Goal: Task Accomplishment & Management: Manage account settings

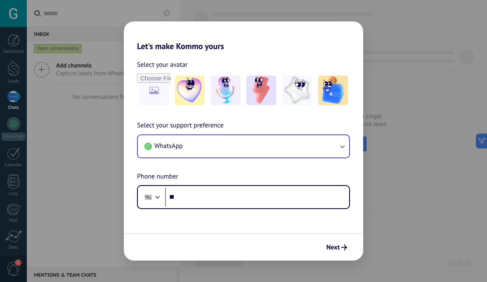
click at [305, 146] on button "WhatsApp" at bounding box center [243, 146] width 211 height 22
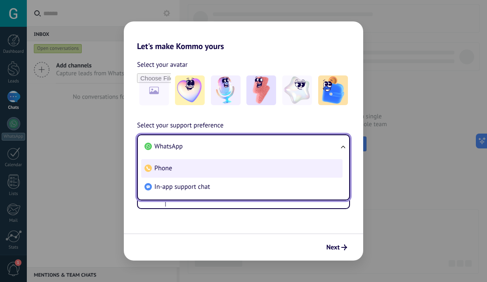
click at [255, 174] on li "Phone" at bounding box center [241, 168] width 201 height 19
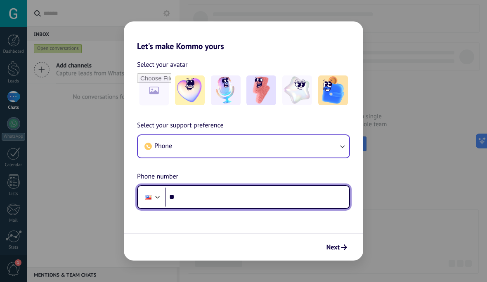
click at [250, 204] on input "**" at bounding box center [257, 197] width 184 height 19
type input "**********"
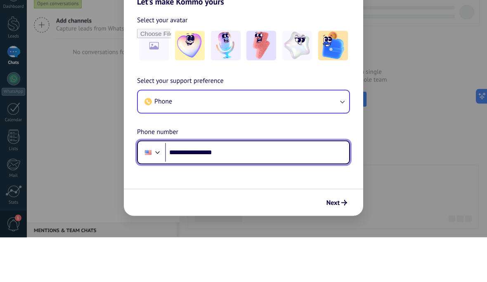
scroll to position [0, 0]
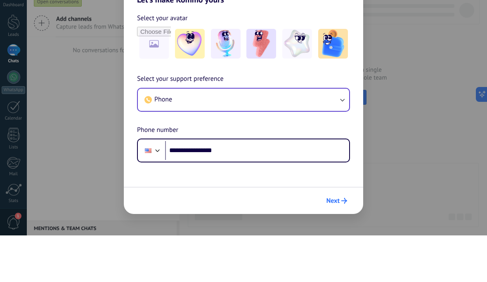
click at [333, 245] on span "Next" at bounding box center [332, 248] width 13 height 6
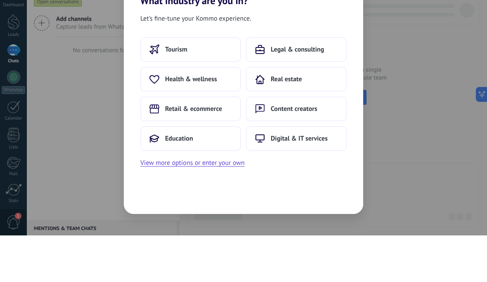
scroll to position [0, 0]
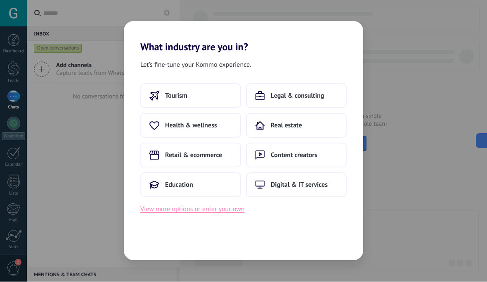
click at [229, 210] on button "View more options or enter your own" at bounding box center [192, 209] width 104 height 11
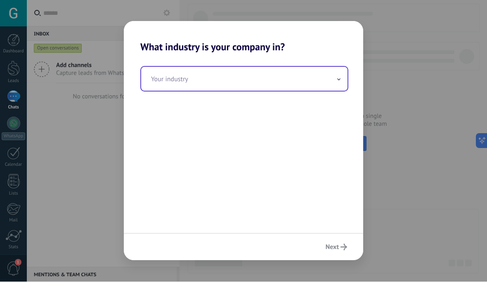
click at [292, 83] on input "text" at bounding box center [244, 79] width 206 height 24
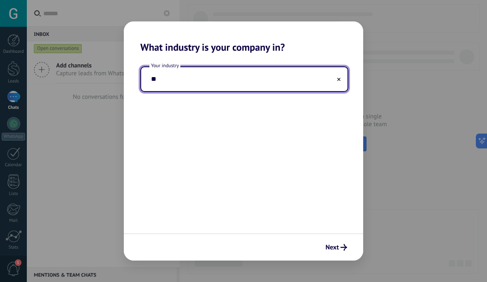
type input "*"
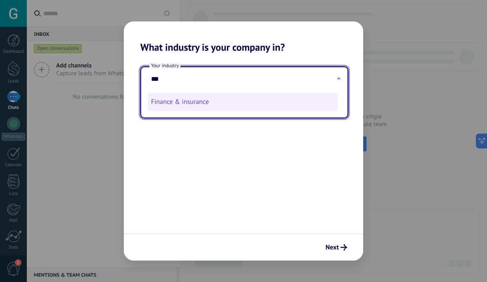
click at [210, 107] on li "Finance & insurance" at bounding box center [243, 102] width 190 height 18
type input "**********"
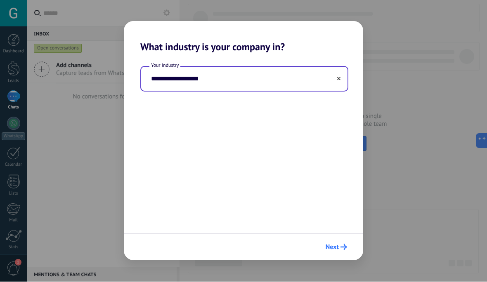
click at [341, 247] on icon "submit" at bounding box center [344, 247] width 7 height 7
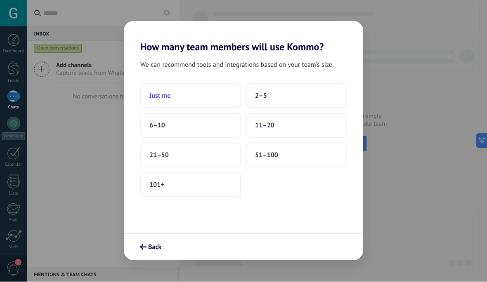
click at [222, 92] on button "Just me" at bounding box center [190, 96] width 101 height 25
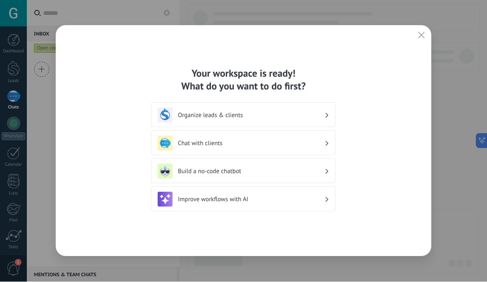
click at [321, 117] on h3 "Organize leads & clients" at bounding box center [251, 116] width 147 height 8
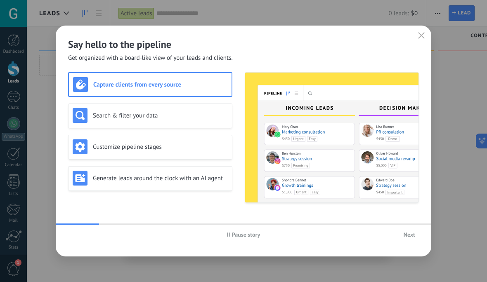
click at [411, 233] on span "Next" at bounding box center [410, 235] width 12 height 6
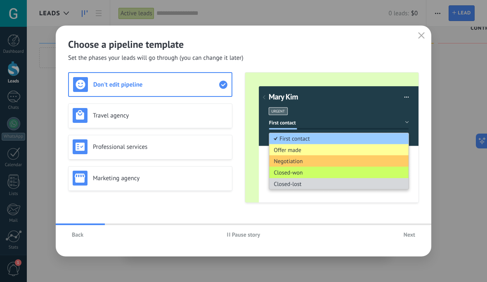
scroll to position [14, 0]
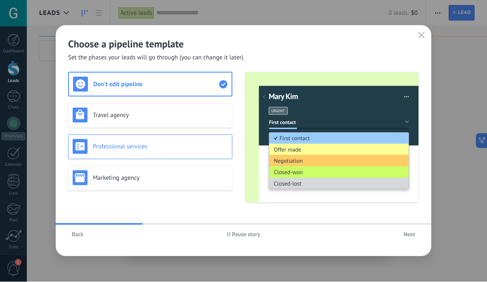
click at [194, 149] on h3 "Professional services" at bounding box center [160, 147] width 135 height 8
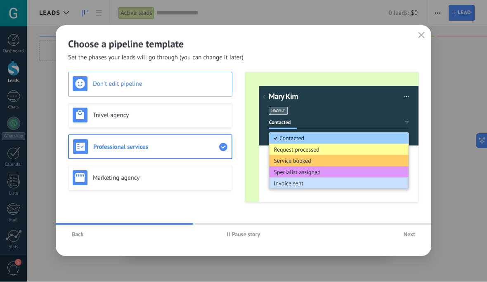
click at [212, 84] on h3 "Don't edit pipeline" at bounding box center [160, 84] width 135 height 8
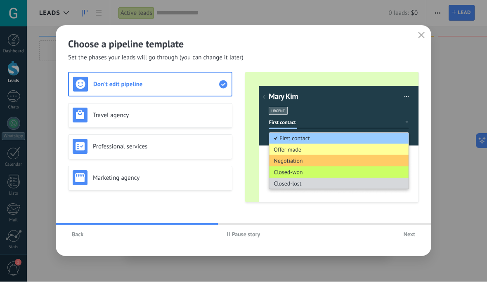
click at [414, 234] on span "Next" at bounding box center [410, 235] width 12 height 6
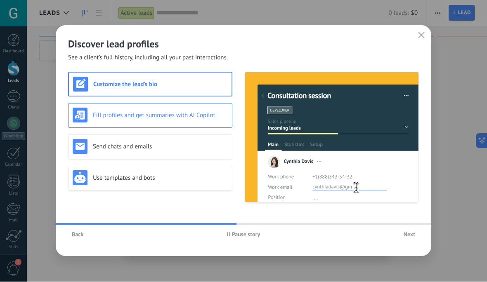
click at [198, 112] on h3 "Fill profiles and get summaries with AI Copilot" at bounding box center [160, 116] width 135 height 8
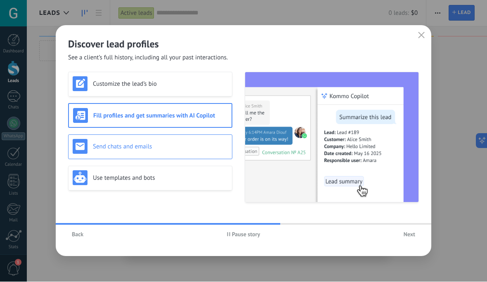
click at [200, 148] on h3 "Send chats and emails" at bounding box center [160, 147] width 135 height 8
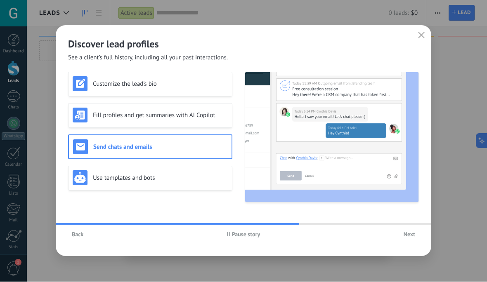
click at [409, 239] on button "Next" at bounding box center [409, 235] width 19 height 12
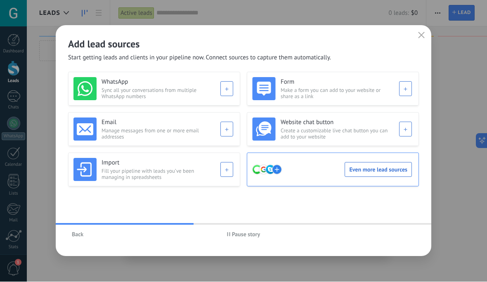
click at [375, 167] on div "Even more lead sources" at bounding box center [332, 169] width 160 height 23
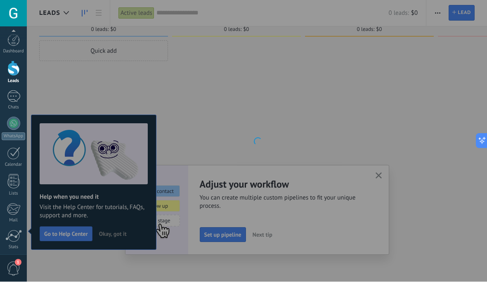
scroll to position [61, 0]
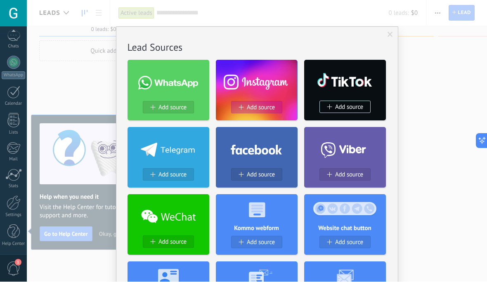
click at [259, 102] on button "Add source" at bounding box center [256, 108] width 51 height 12
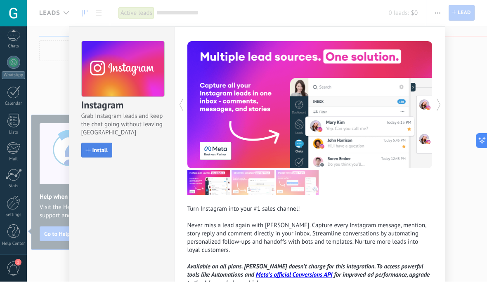
click at [98, 150] on span "Install" at bounding box center [100, 151] width 16 height 6
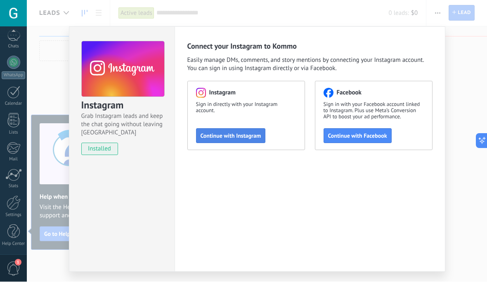
click at [254, 139] on span "Continue with Instagram" at bounding box center [231, 136] width 61 height 6
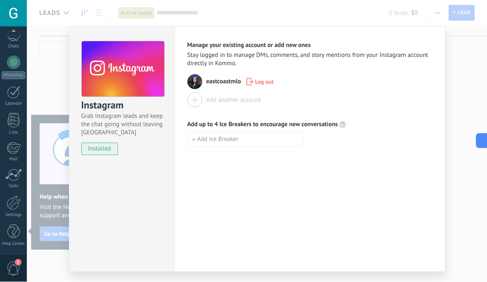
click at [203, 105] on button "Add another account" at bounding box center [223, 100] width 73 height 15
click at [473, 69] on div "Instagram Grab Instagram leads and keep the chat going without leaving [PERSON_…" at bounding box center [257, 141] width 460 height 282
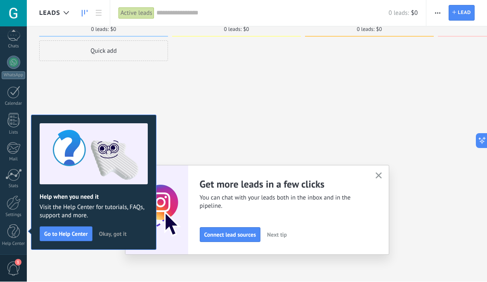
click at [116, 239] on button "Okay, got it" at bounding box center [112, 234] width 35 height 12
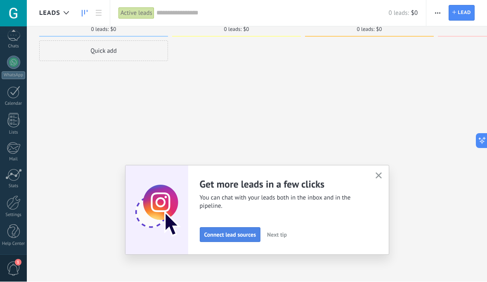
click at [226, 241] on button "Connect lead sources" at bounding box center [230, 235] width 61 height 15
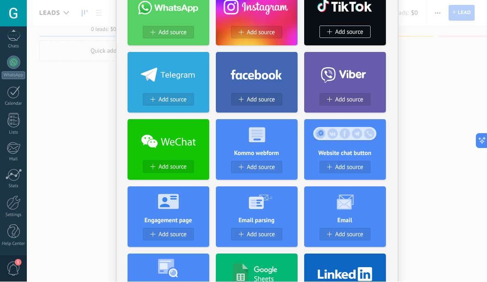
scroll to position [76, 0]
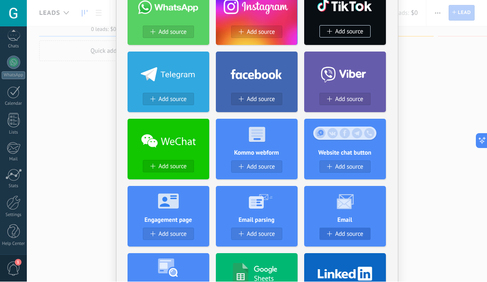
click at [352, 235] on span "Add source" at bounding box center [349, 234] width 28 height 7
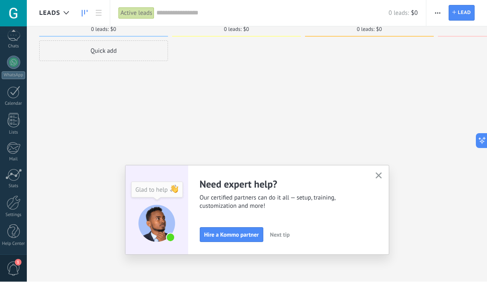
scroll to position [0, 0]
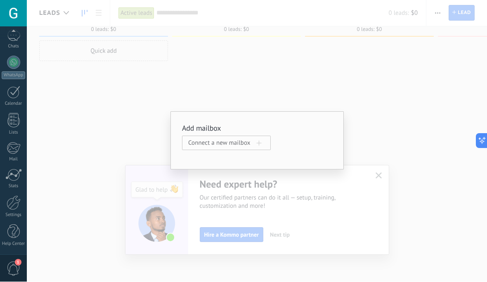
click at [260, 145] on span at bounding box center [259, 143] width 5 height 5
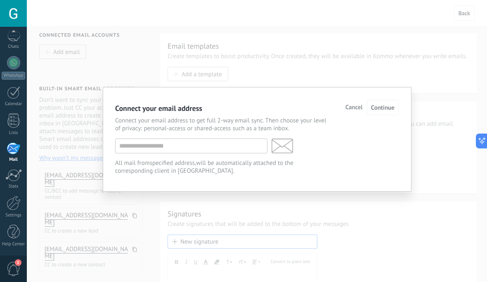
scroll to position [111, 0]
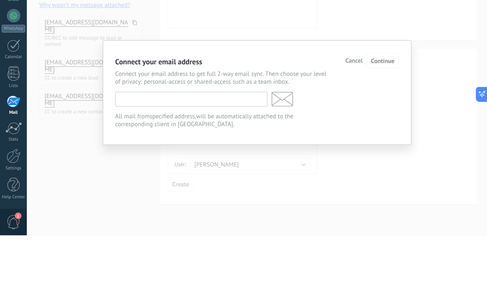
click at [229, 139] on input "text" at bounding box center [191, 146] width 152 height 15
type input "**********"
click at [388, 104] on span "Continue" at bounding box center [383, 108] width 24 height 8
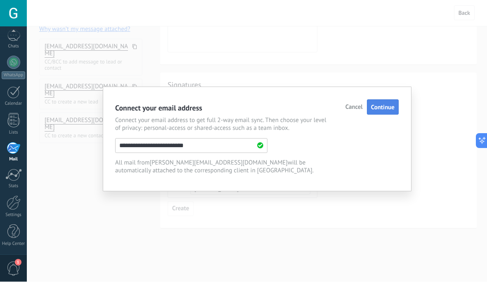
click at [395, 103] on button "Continue" at bounding box center [383, 107] width 32 height 15
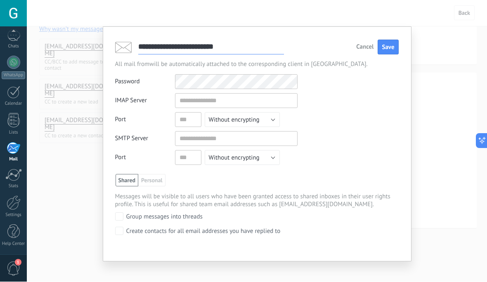
click at [359, 50] on span "Cancel" at bounding box center [364, 48] width 17 height 6
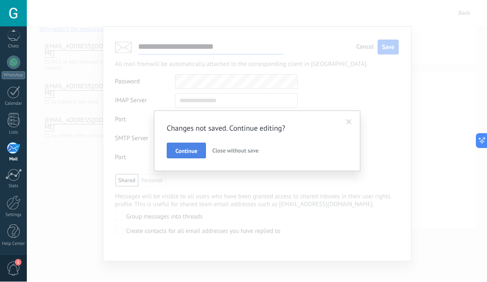
click at [189, 152] on span "Continue" at bounding box center [186, 152] width 22 height 6
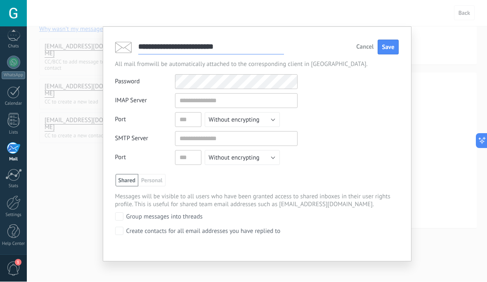
click at [369, 49] on span "Cancel" at bounding box center [364, 48] width 17 height 6
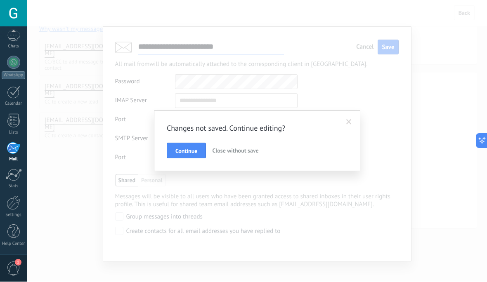
click at [237, 154] on span "Close without save" at bounding box center [235, 150] width 46 height 7
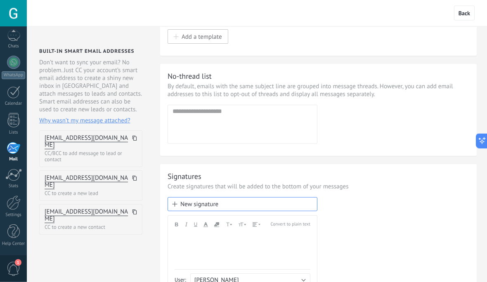
scroll to position [0, 0]
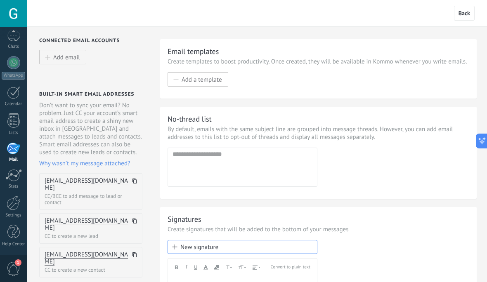
click at [11, 123] on div at bounding box center [13, 121] width 12 height 14
click at [14, 121] on div at bounding box center [13, 121] width 12 height 14
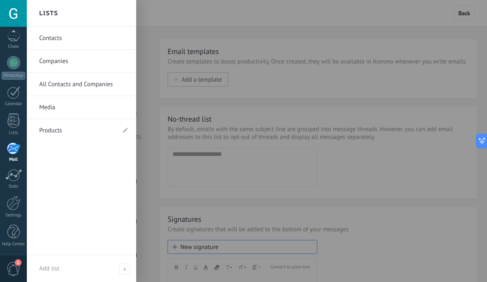
click at [8, 66] on div at bounding box center [13, 62] width 13 height 13
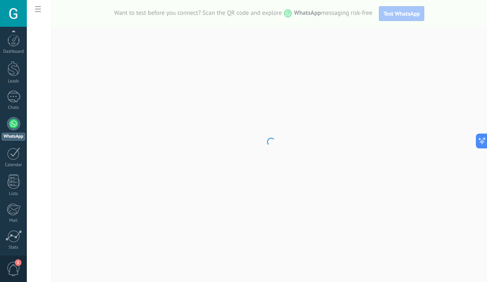
click at [15, 73] on div at bounding box center [13, 68] width 12 height 15
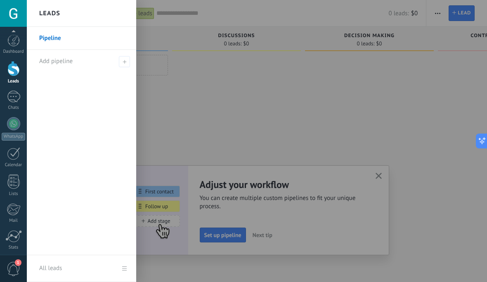
click at [229, 238] on div at bounding box center [270, 141] width 487 height 282
click at [225, 239] on div at bounding box center [270, 141] width 487 height 282
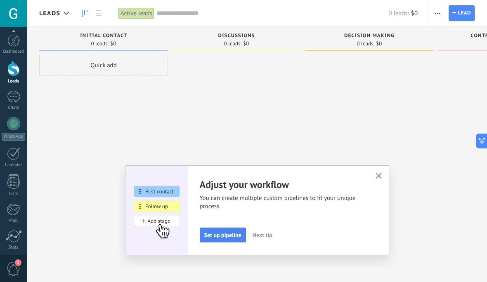
click at [227, 235] on span "Set up pipeline" at bounding box center [222, 235] width 37 height 6
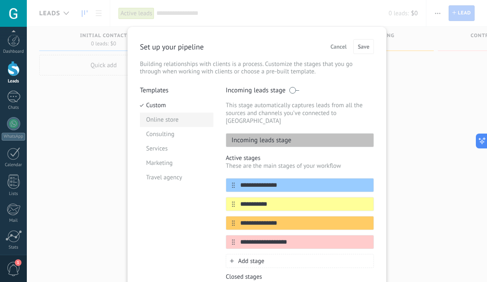
click at [149, 121] on li "Online store" at bounding box center [176, 120] width 73 height 14
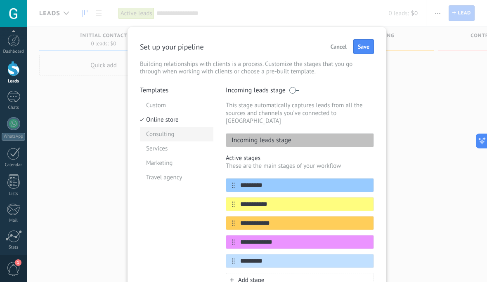
click at [152, 135] on li "Consulting" at bounding box center [176, 134] width 73 height 14
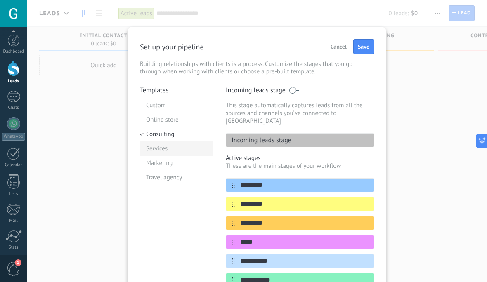
click at [152, 150] on li "Services" at bounding box center [176, 149] width 73 height 14
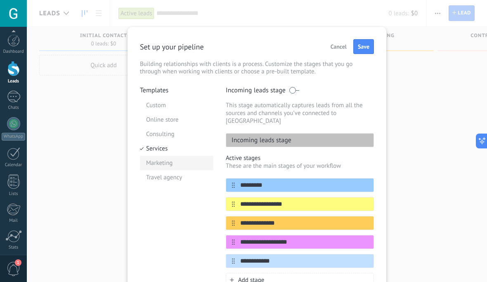
click at [150, 166] on li "Marketing" at bounding box center [176, 163] width 73 height 14
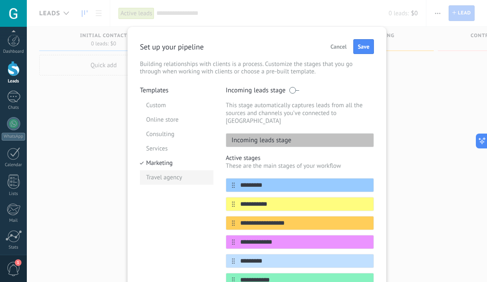
click at [153, 182] on li "Travel agency" at bounding box center [176, 177] width 73 height 14
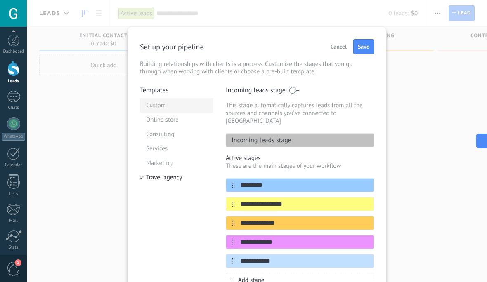
click at [151, 107] on li "Custom" at bounding box center [176, 105] width 73 height 14
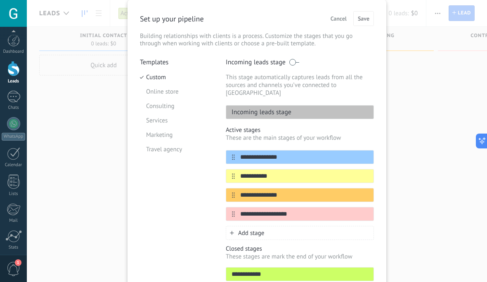
scroll to position [30, 0]
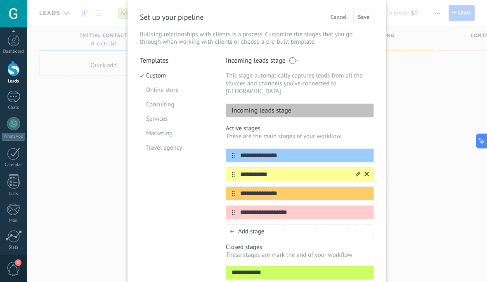
click at [329, 170] on input "**********" at bounding box center [295, 174] width 120 height 9
type input "**********"
click at [323, 193] on input "**********" at bounding box center [295, 193] width 120 height 9
type input "**********"
click at [334, 212] on input "**********" at bounding box center [295, 212] width 120 height 9
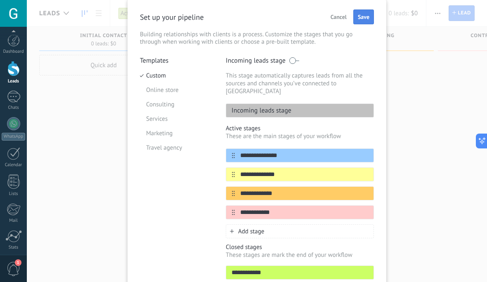
type input "**********"
click at [364, 10] on button "Save" at bounding box center [363, 16] width 21 height 15
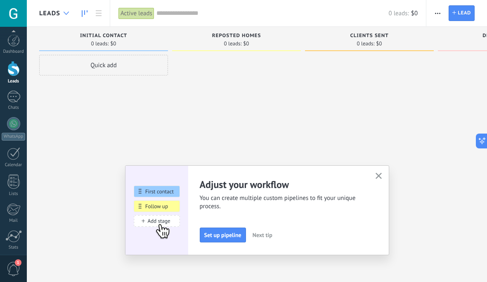
click at [60, 15] on div at bounding box center [66, 13] width 14 height 16
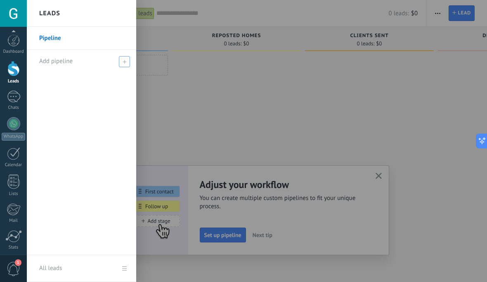
click at [118, 60] on div "Add pipeline" at bounding box center [83, 61] width 89 height 23
type input "*******"
click at [128, 64] on span at bounding box center [125, 62] width 7 height 6
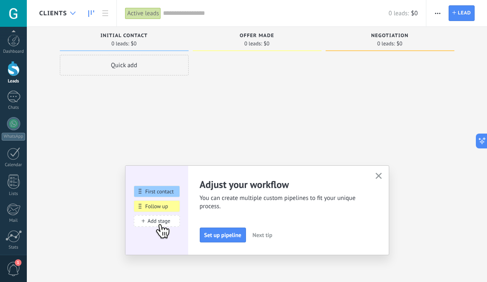
click at [73, 12] on icon at bounding box center [72, 13] width 5 height 3
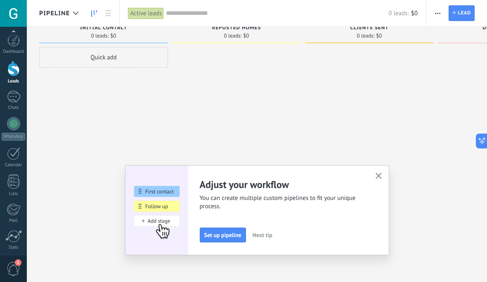
scroll to position [14, 0]
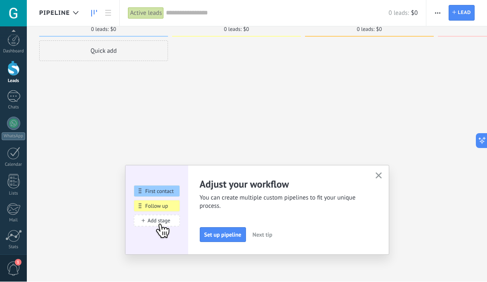
click at [436, 11] on span "button" at bounding box center [437, 13] width 5 height 16
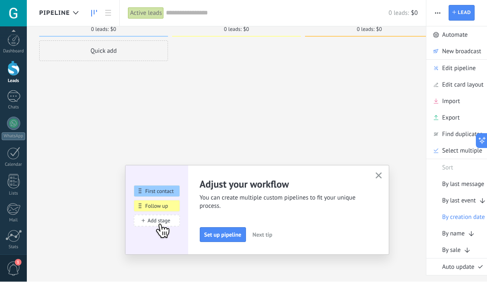
click at [378, 176] on use "button" at bounding box center [379, 176] width 6 height 6
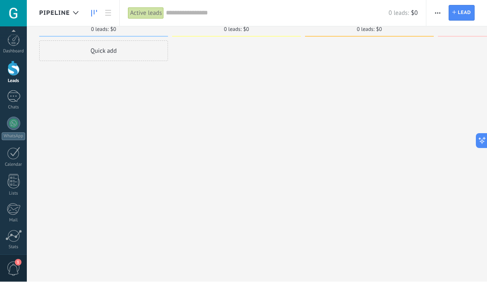
scroll to position [0, 0]
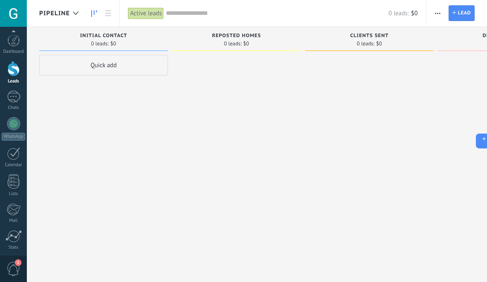
click at [125, 65] on div "Quick add" at bounding box center [103, 65] width 129 height 21
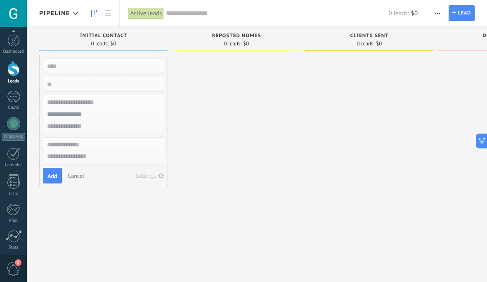
click at [79, 176] on span "Cancel" at bounding box center [76, 175] width 16 height 7
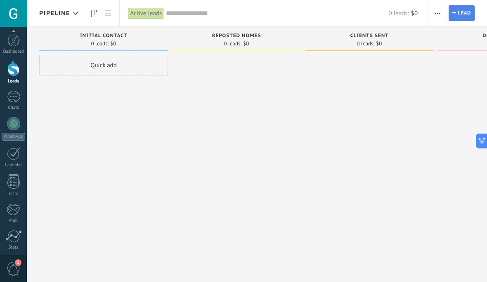
click at [459, 19] on span "Lead" at bounding box center [464, 13] width 13 height 15
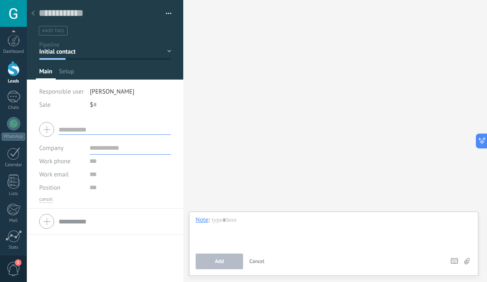
click at [35, 21] on div at bounding box center [33, 14] width 12 height 16
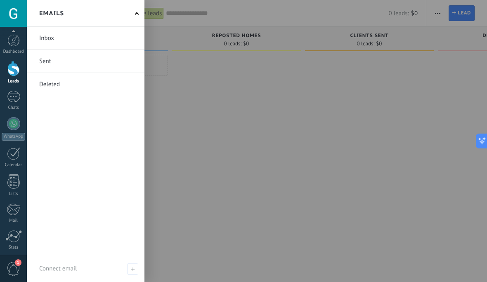
click at [138, 3] on div "Emails" at bounding box center [86, 13] width 118 height 27
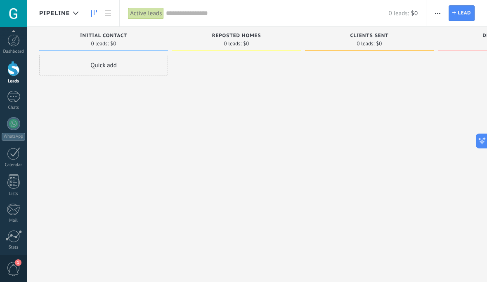
click at [11, 47] on link "Dashboard" at bounding box center [13, 44] width 27 height 20
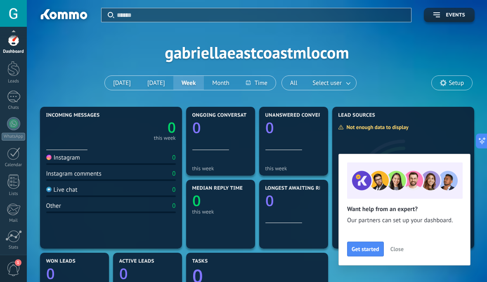
click at [403, 253] on button "Close" at bounding box center [397, 249] width 21 height 12
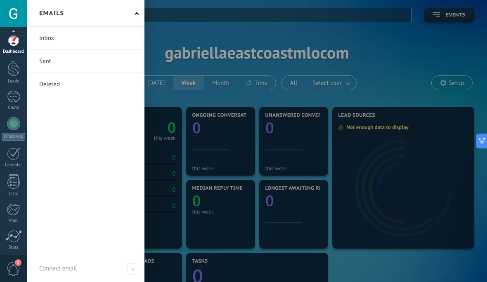
type input "*"
click at [18, 211] on div at bounding box center [14, 209] width 14 height 12
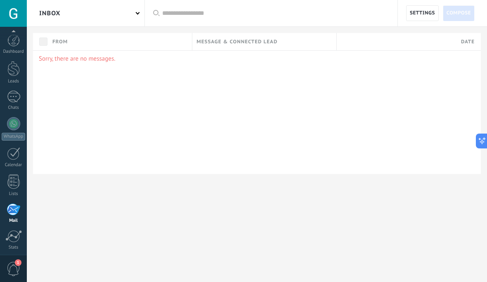
click at [19, 47] on link "Dashboard" at bounding box center [13, 44] width 27 height 20
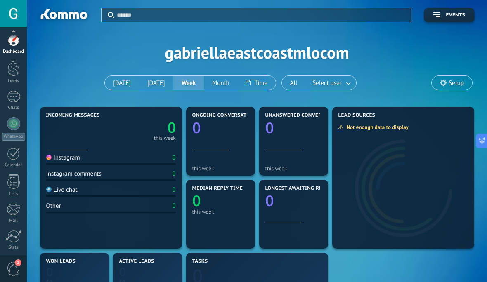
click at [65, 156] on div "Instagram" at bounding box center [63, 158] width 34 height 8
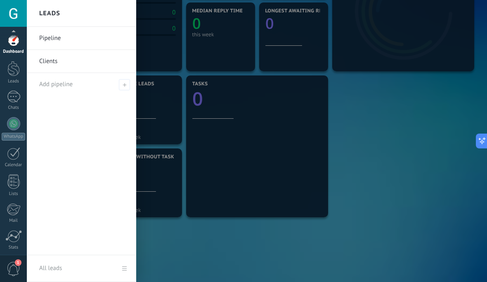
click at [109, 33] on link "Pipeline" at bounding box center [83, 38] width 89 height 23
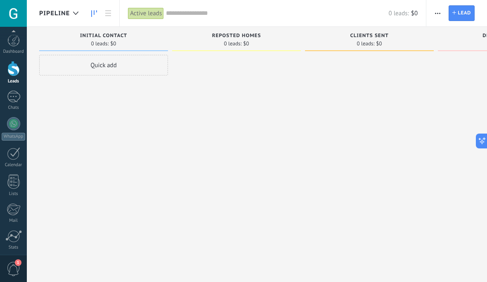
click at [436, 13] on icon "button" at bounding box center [437, 13] width 5 height 1
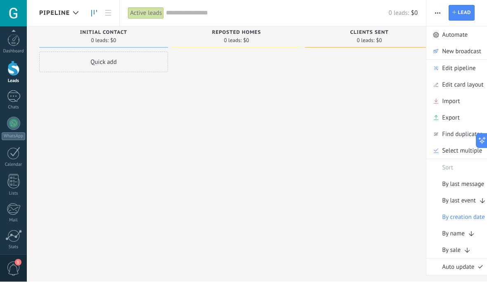
scroll to position [14, 0]
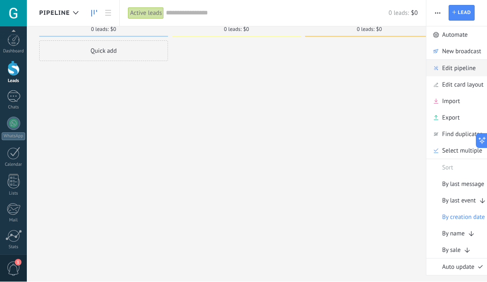
click at [461, 69] on span "Edit pipeline" at bounding box center [458, 68] width 33 height 17
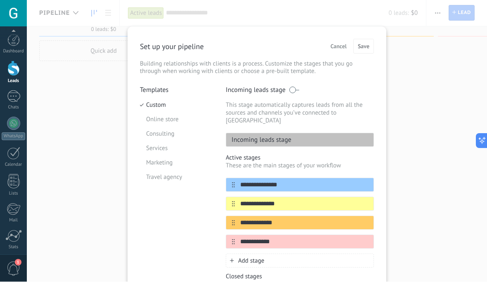
click at [194, 51] on p "Set up your pipeline" at bounding box center [172, 46] width 64 height 9
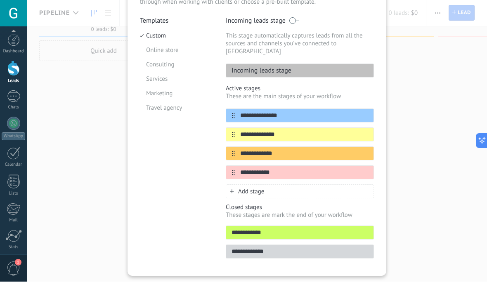
scroll to position [87, 0]
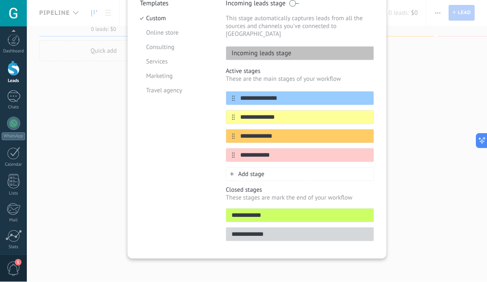
click at [283, 213] on input "**********" at bounding box center [299, 216] width 147 height 9
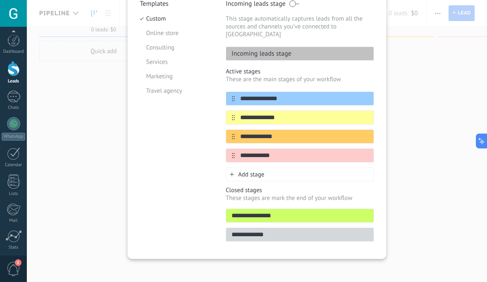
type input "**********"
click at [295, 231] on input "**********" at bounding box center [299, 235] width 147 height 9
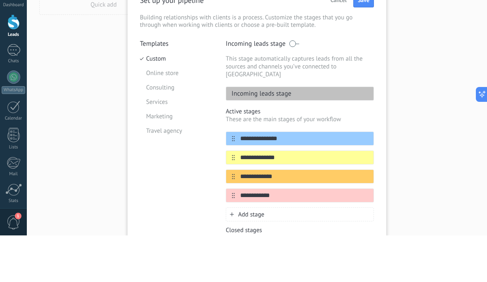
scroll to position [0, 0]
type input "**********"
click at [359, 39] on button "Save" at bounding box center [363, 46] width 21 height 15
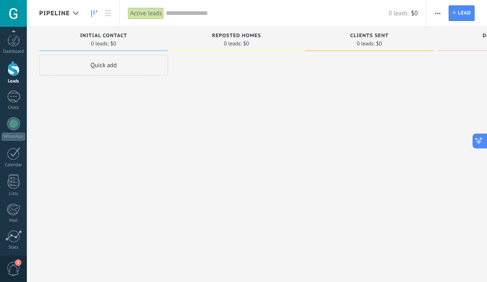
click at [485, 140] on button at bounding box center [480, 141] width 15 height 15
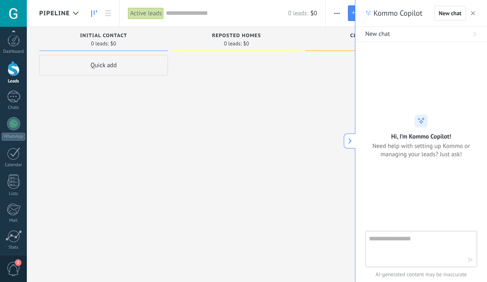
click at [422, 243] on textarea at bounding box center [415, 249] width 93 height 30
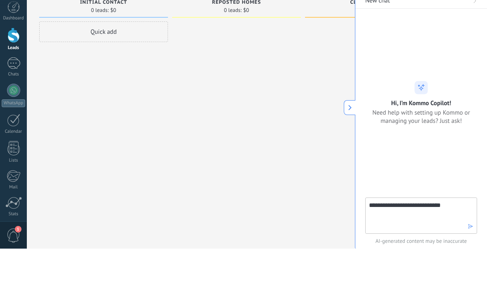
type textarea "**********"
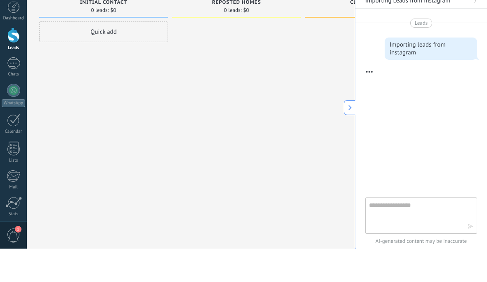
scroll to position [28, 0]
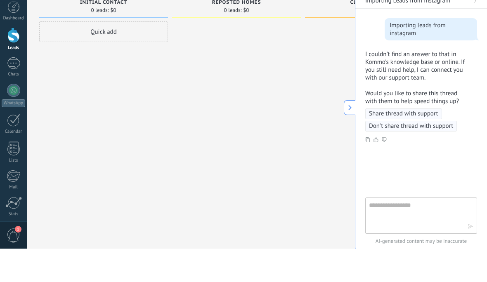
click at [347, 138] on icon at bounding box center [350, 141] width 6 height 6
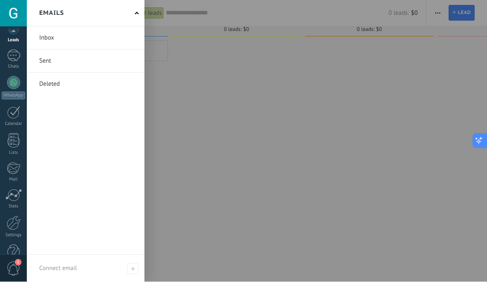
scroll to position [58, 0]
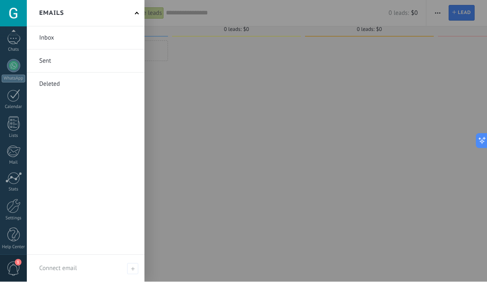
click at [16, 210] on div at bounding box center [14, 206] width 14 height 14
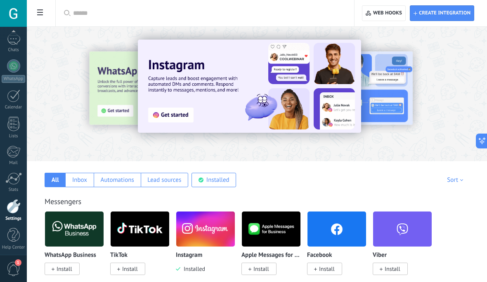
click at [230, 85] on img at bounding box center [249, 86] width 223 height 93
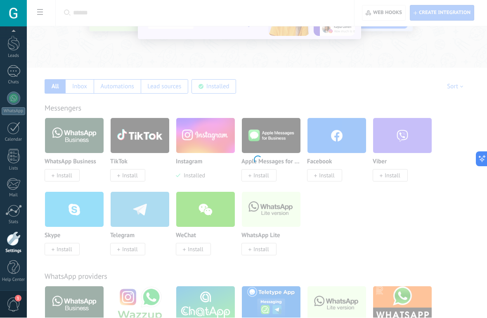
scroll to position [94, 0]
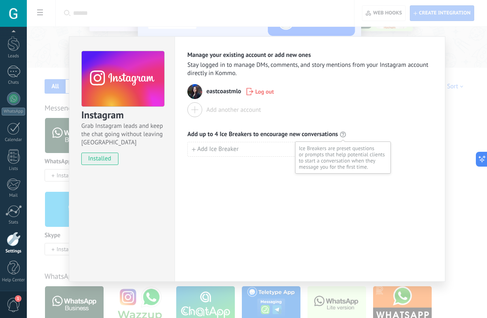
click at [395, 110] on div "Add another account" at bounding box center [309, 109] width 245 height 15
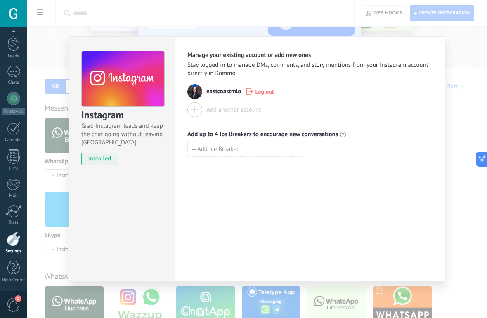
click at [471, 50] on div "Instagram Grab Instagram leads and keep the chat going without leaving [PERSON_…" at bounding box center [257, 159] width 460 height 318
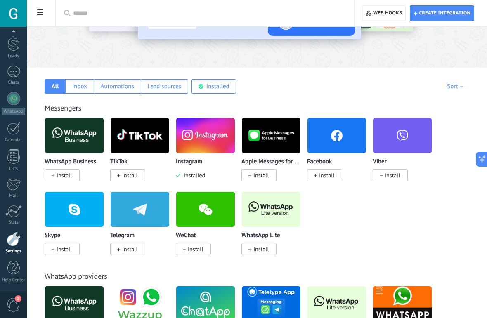
click at [59, 177] on span "Install" at bounding box center [65, 175] width 16 height 7
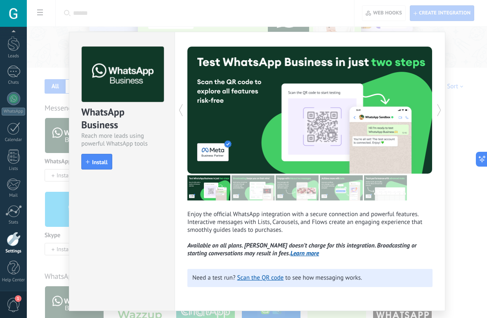
click at [471, 76] on div "WhatsApp Business Reach more leads using powerful WhatsApp tools install Instal…" at bounding box center [257, 159] width 460 height 318
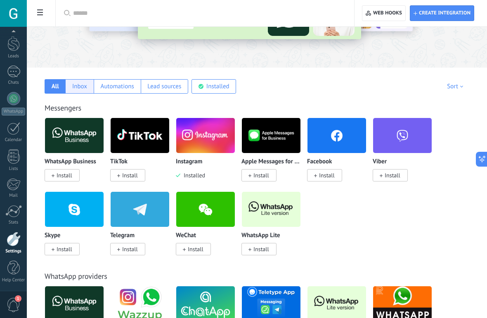
click at [86, 85] on div "Inbox" at bounding box center [79, 87] width 15 height 8
click at [165, 90] on div "Lead sources" at bounding box center [164, 87] width 34 height 8
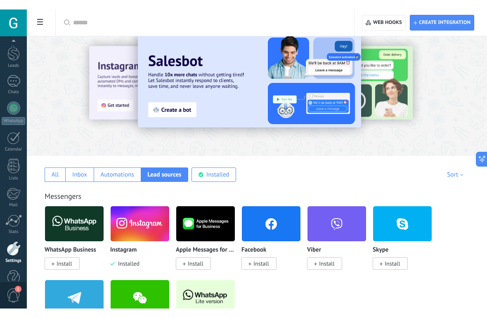
scroll to position [0, 0]
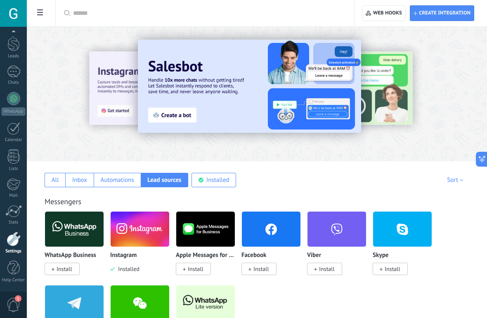
click at [119, 103] on div at bounding box center [55, 94] width 181 height 74
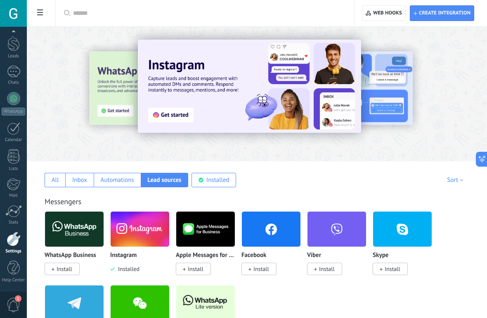
click at [183, 119] on img at bounding box center [249, 86] width 223 height 93
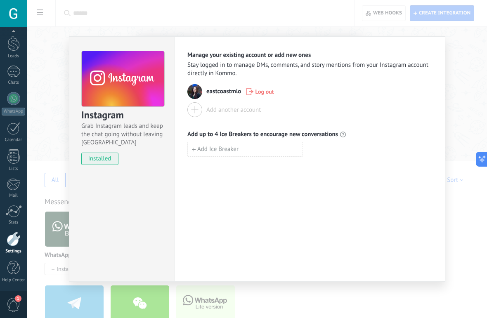
click at [466, 82] on div "Instagram Grab Instagram leads and keep the chat going without leaving [PERSON_…" at bounding box center [257, 159] width 460 height 318
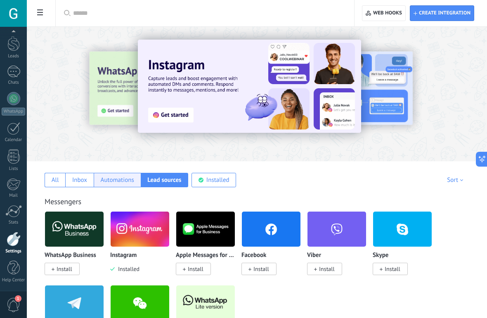
click at [119, 183] on div "Automations" at bounding box center [117, 180] width 33 height 8
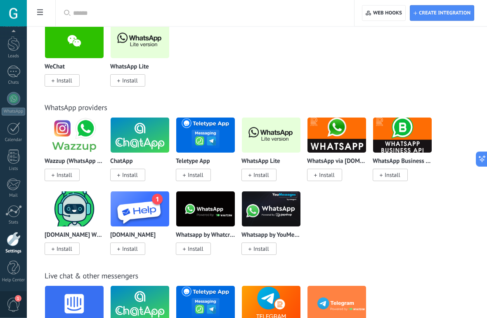
scroll to position [263, 0]
click at [142, 152] on img at bounding box center [140, 135] width 59 height 40
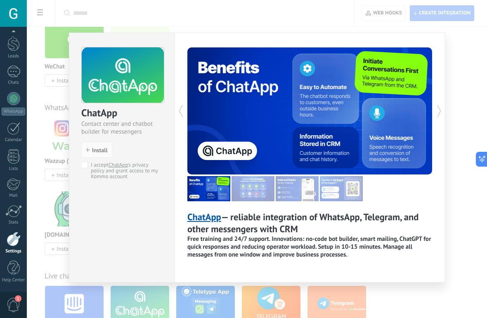
click at [483, 95] on div "ChatApp Contact center and chatbot builder for messengers install Install I acc…" at bounding box center [257, 159] width 460 height 318
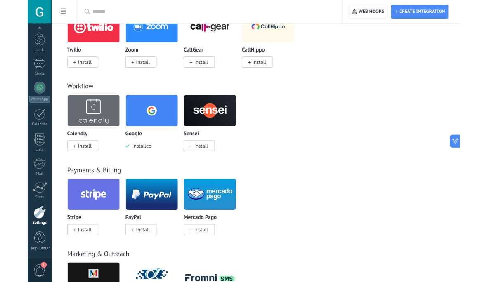
scroll to position [666, 0]
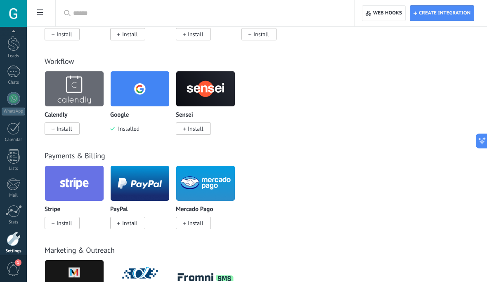
click at [61, 132] on span "Install" at bounding box center [65, 128] width 16 height 7
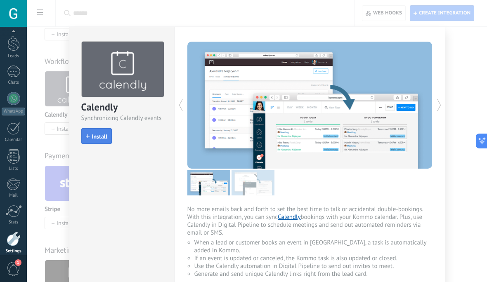
click at [102, 141] on button "Install" at bounding box center [96, 136] width 31 height 16
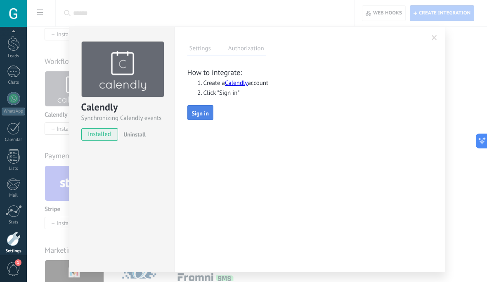
click at [192, 119] on button "Sign in" at bounding box center [200, 112] width 26 height 15
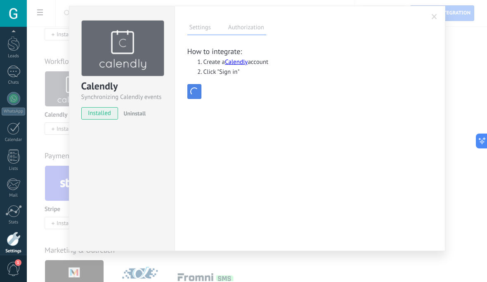
scroll to position [21, 0]
click at [461, 61] on div "Calendly Synchronizing Calendly events installed Uninstall Settings Authorizati…" at bounding box center [257, 141] width 460 height 282
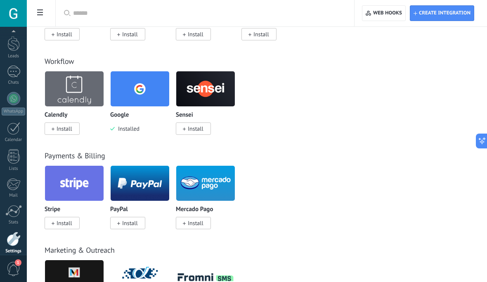
click at [149, 102] on img at bounding box center [140, 89] width 59 height 40
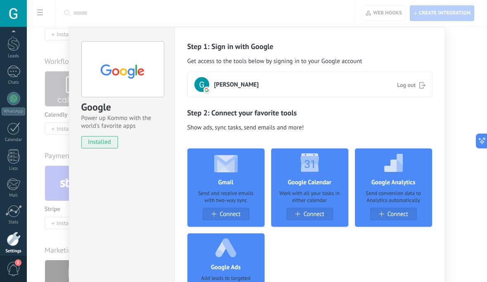
click at [248, 85] on span "[PERSON_NAME]" at bounding box center [236, 84] width 45 height 8
click at [463, 42] on div "Google Power up Kommo with the world's favorite apps installed Uninstall Step 1…" at bounding box center [257, 141] width 460 height 282
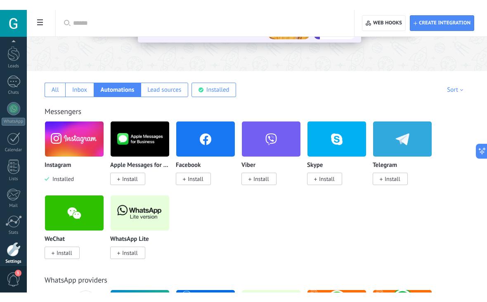
scroll to position [99, 0]
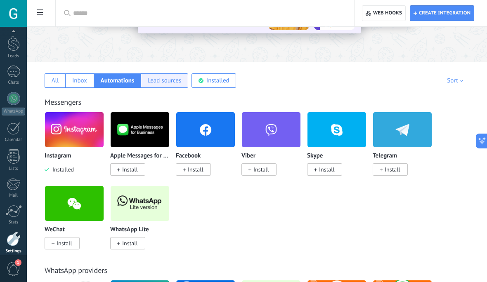
click at [182, 82] on div "Lead sources" at bounding box center [165, 80] width 48 height 14
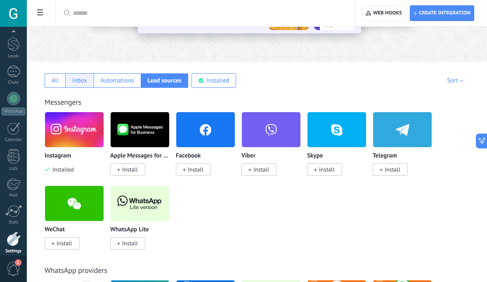
click at [66, 80] on div "Inbox" at bounding box center [79, 80] width 28 height 14
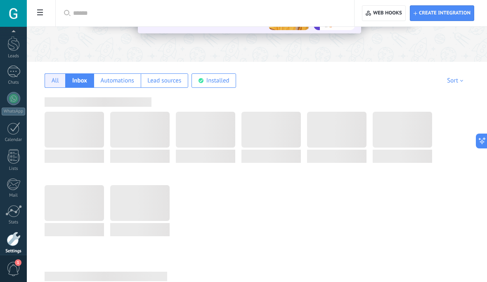
click at [62, 83] on div "All" at bounding box center [55, 80] width 21 height 14
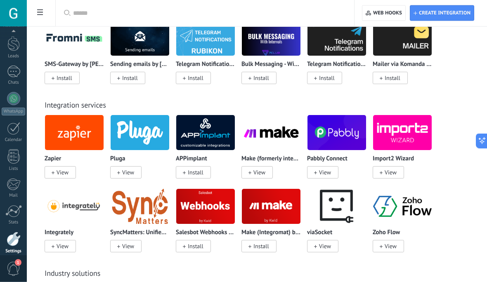
scroll to position [1901, 0]
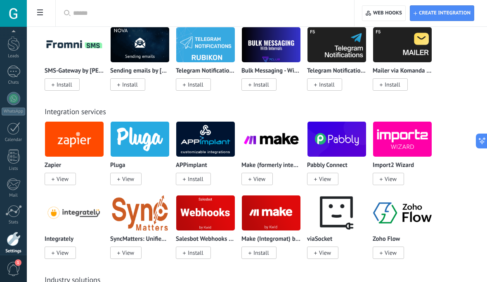
click at [270, 65] on img at bounding box center [271, 45] width 59 height 40
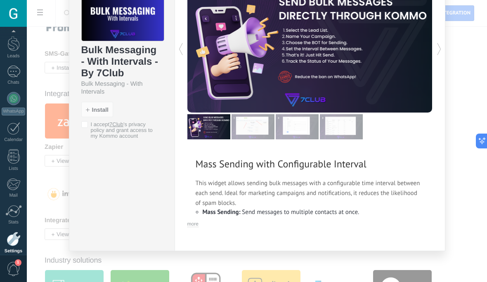
scroll to position [57, 0]
click at [40, 214] on div "Bulk Messaging - With Intervals - By 7Club Bulk Messaging - With Intervals inst…" at bounding box center [257, 141] width 460 height 282
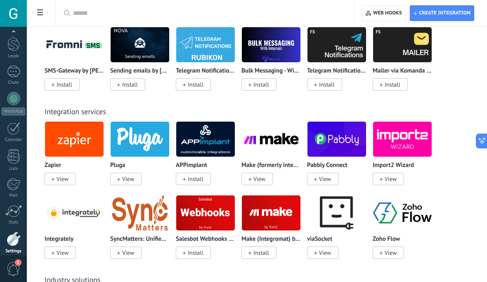
scroll to position [0, 0]
click at [16, 73] on div at bounding box center [13, 72] width 13 height 12
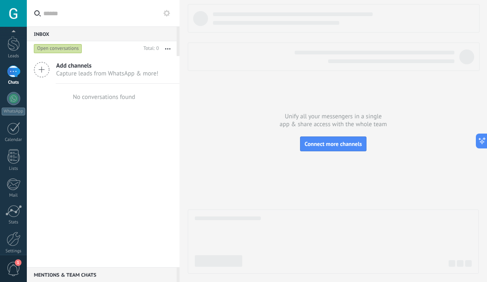
click at [15, 43] on div at bounding box center [13, 43] width 12 height 15
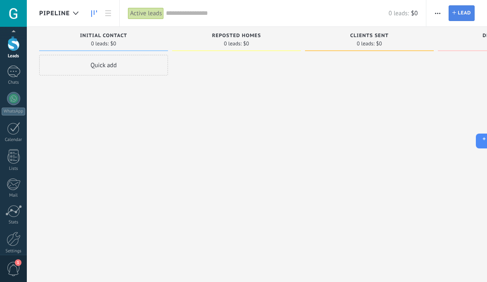
click at [459, 12] on span "Lead" at bounding box center [464, 13] width 13 height 15
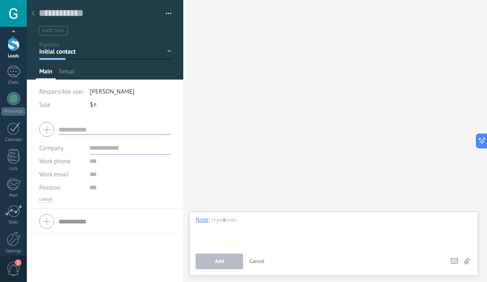
click at [73, 78] on span "Setup" at bounding box center [66, 74] width 15 height 12
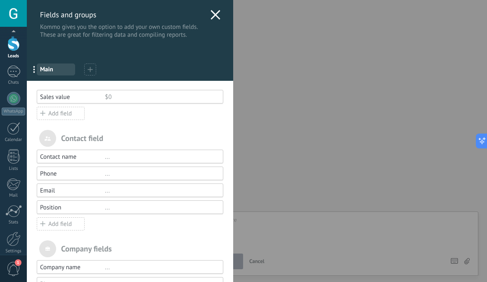
click at [213, 12] on use at bounding box center [214, 14] width 9 height 9
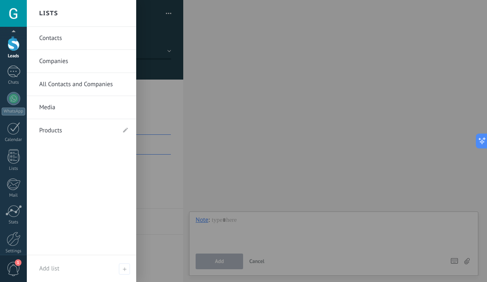
click at [81, 94] on link "All Contacts and Companies" at bounding box center [83, 84] width 89 height 23
